Goal: Information Seeking & Learning: Understand process/instructions

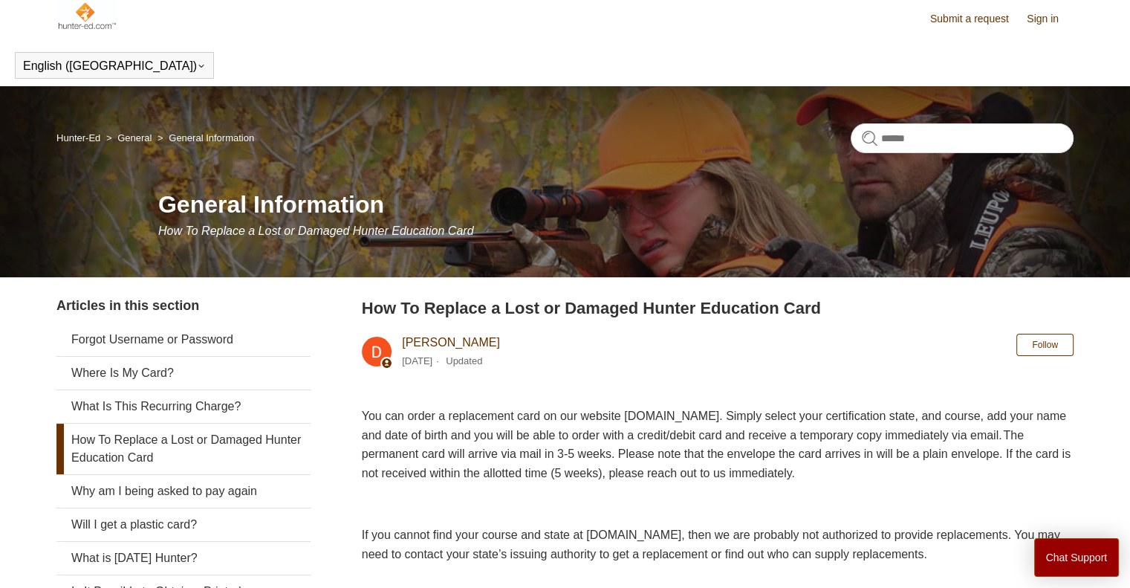
scroll to position [3, 0]
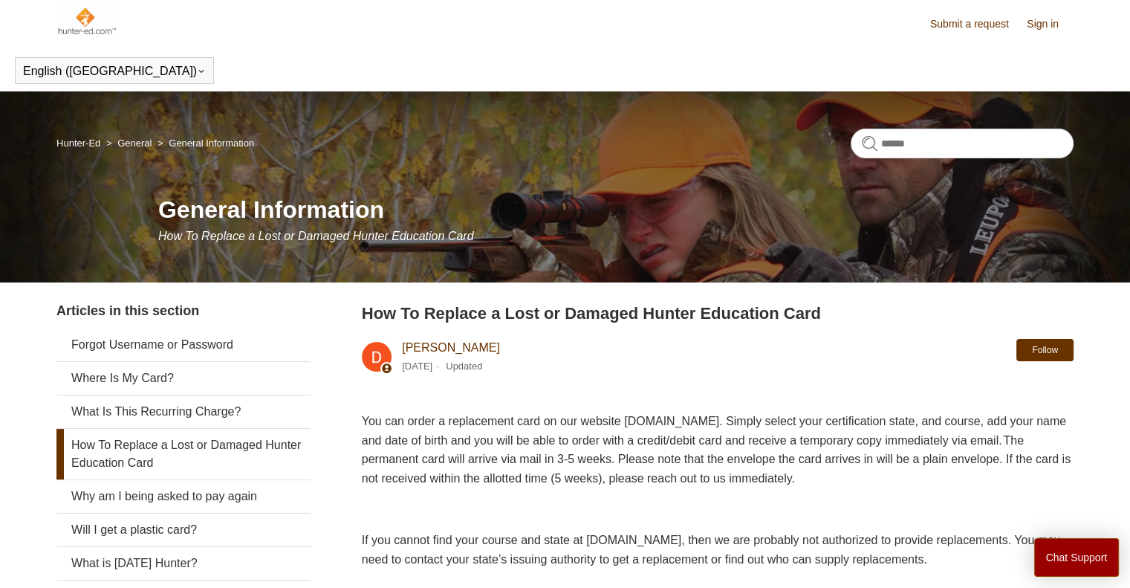
click at [1056, 350] on button "Follow" at bounding box center [1044, 350] width 57 height 22
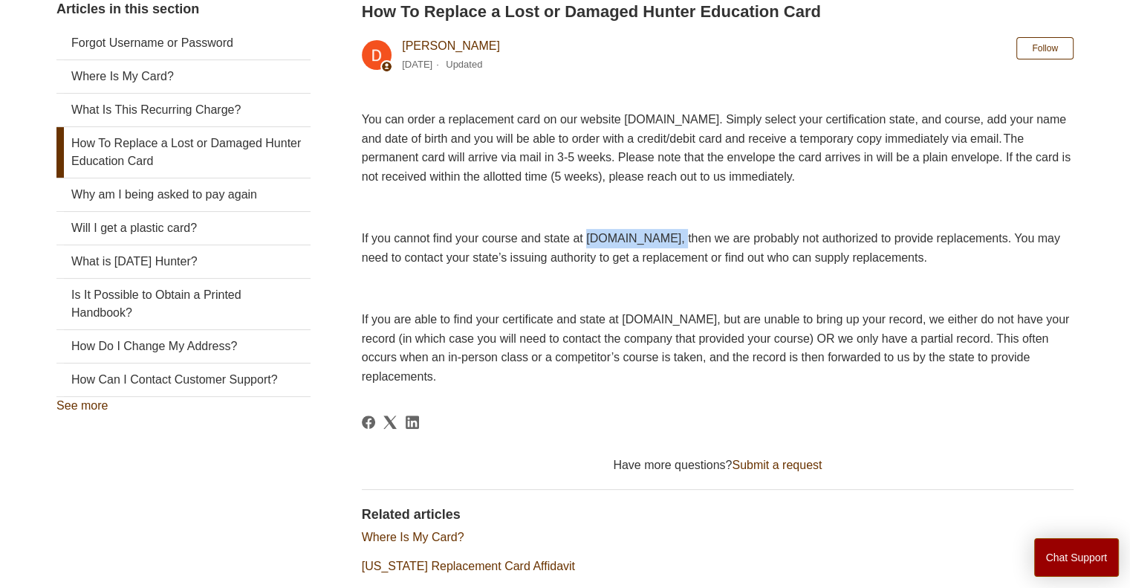
drag, startPoint x: 710, startPoint y: 256, endPoint x: 609, endPoint y: 256, distance: 101.1
click at [609, 256] on span "If you cannot find your course and state at [DOMAIN_NAME], then we are probably…" at bounding box center [711, 248] width 698 height 32
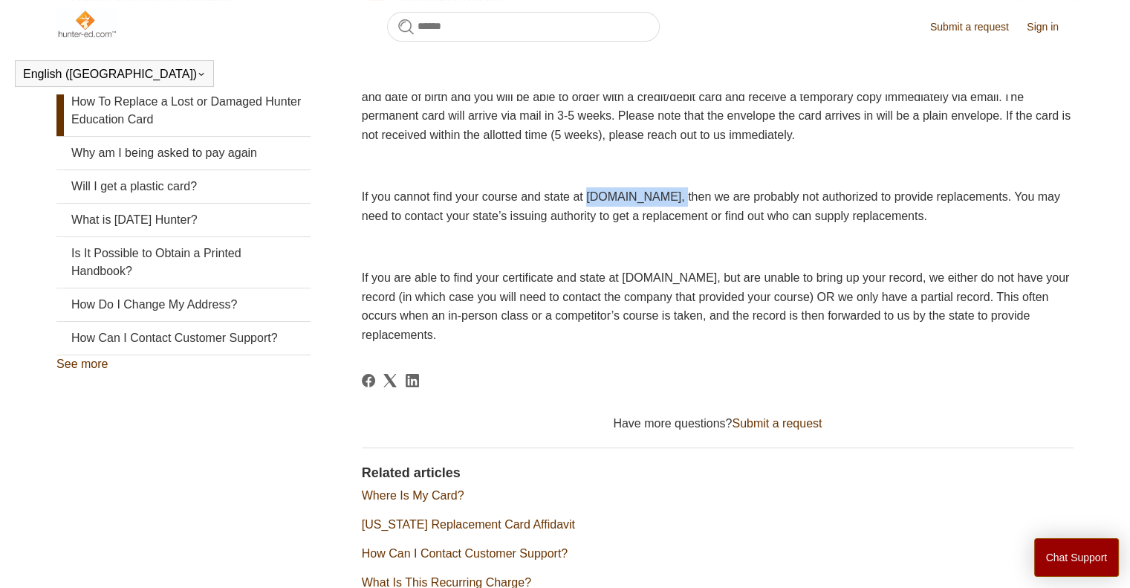
copy span "[DOMAIN_NAME]"
